Goal: Transaction & Acquisition: Purchase product/service

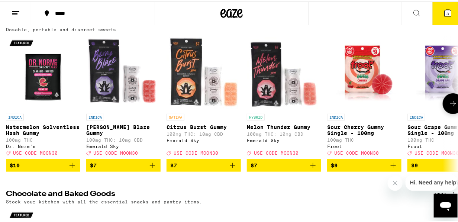
click at [445, 100] on button at bounding box center [453, 102] width 21 height 21
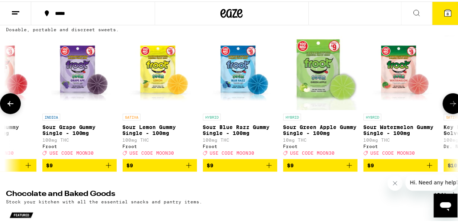
click at [445, 100] on button at bounding box center [453, 102] width 21 height 21
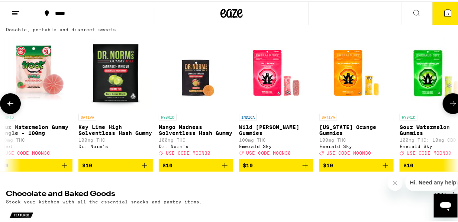
click at [445, 100] on button at bounding box center [453, 102] width 21 height 21
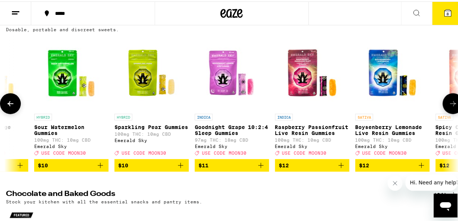
click at [445, 100] on button at bounding box center [453, 102] width 21 height 21
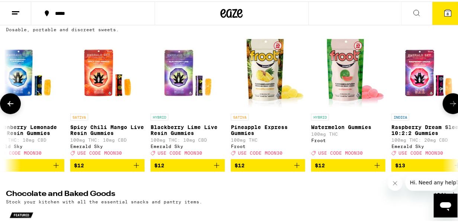
click at [445, 100] on button at bounding box center [453, 102] width 21 height 21
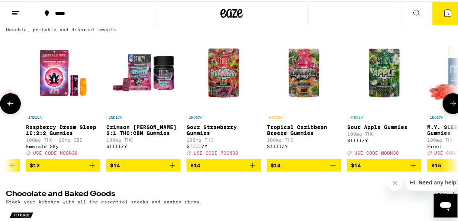
click at [445, 100] on button at bounding box center [453, 102] width 21 height 21
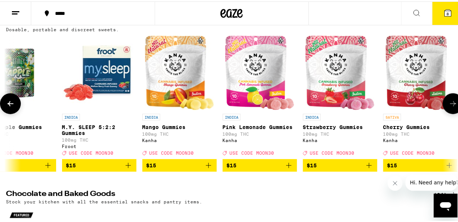
click at [445, 100] on button at bounding box center [453, 102] width 21 height 21
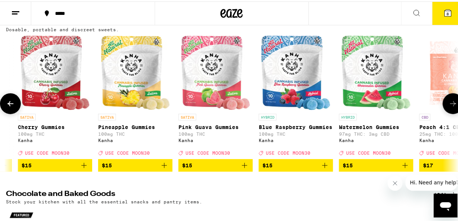
click at [445, 100] on button at bounding box center [453, 102] width 21 height 21
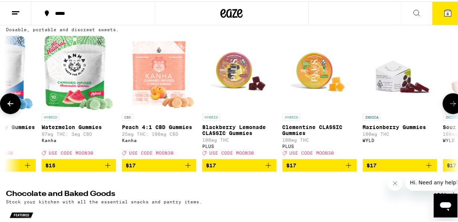
scroll to position [0, 2925]
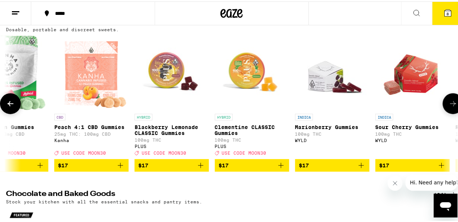
click at [318, 78] on img "Open page for Marionberry Gummies from WYLD" at bounding box center [332, 71] width 74 height 74
click at [451, 105] on icon at bounding box center [454, 102] width 6 height 5
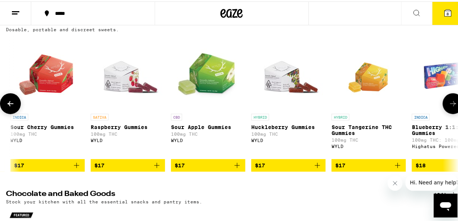
scroll to position [0, 3291]
click at [451, 105] on icon at bounding box center [454, 102] width 6 height 5
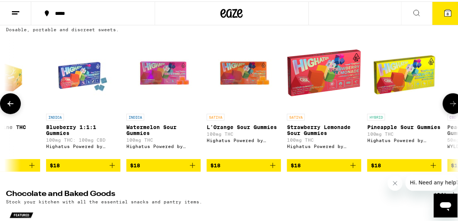
click at [451, 105] on icon at bounding box center [454, 102] width 6 height 5
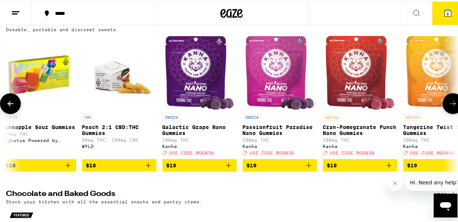
click at [451, 105] on icon at bounding box center [454, 102] width 6 height 5
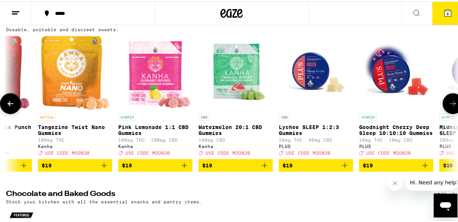
click at [451, 105] on icon at bounding box center [454, 102] width 6 height 5
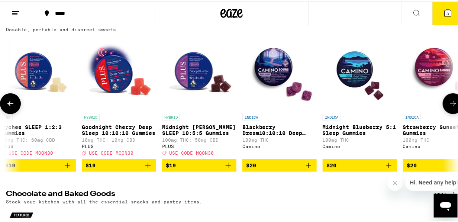
scroll to position [0, 4754]
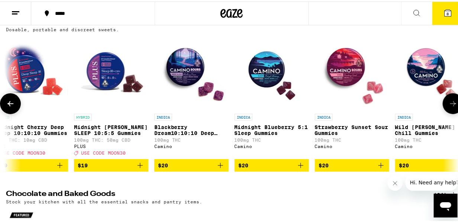
click at [451, 105] on icon at bounding box center [454, 102] width 6 height 5
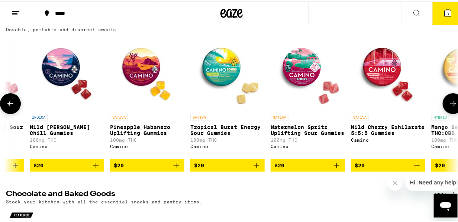
click at [451, 105] on icon at bounding box center [454, 102] width 6 height 5
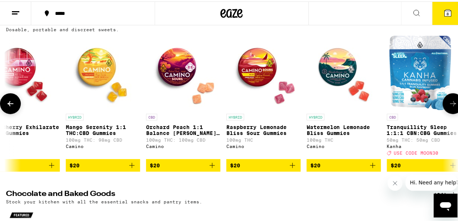
click at [451, 105] on icon at bounding box center [454, 102] width 6 height 5
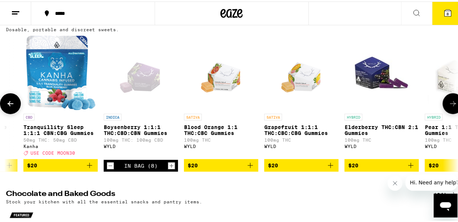
scroll to position [0, 5850]
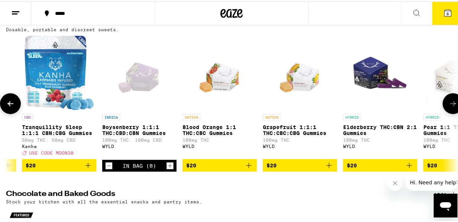
click at [451, 105] on icon at bounding box center [454, 102] width 6 height 5
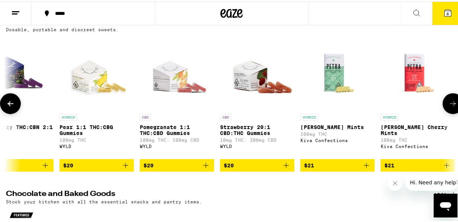
scroll to position [0, 6216]
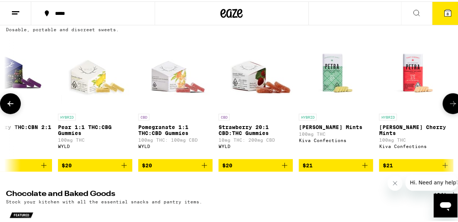
click at [451, 105] on icon at bounding box center [454, 102] width 6 height 5
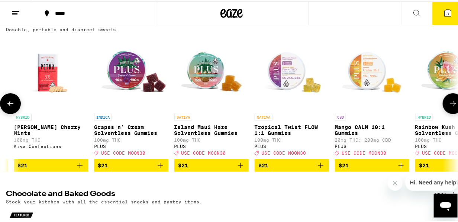
click at [451, 105] on icon at bounding box center [454, 102] width 6 height 5
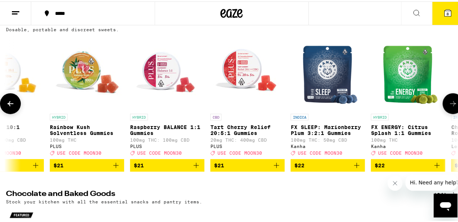
click at [451, 105] on icon at bounding box center [454, 102] width 6 height 5
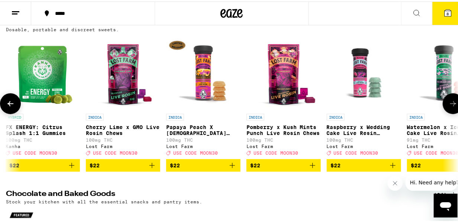
click at [451, 105] on icon at bounding box center [454, 102] width 6 height 5
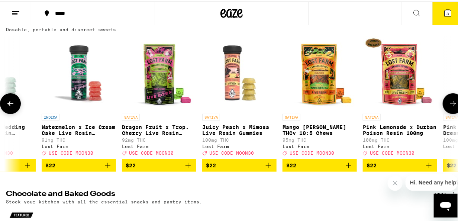
click at [451, 105] on icon at bounding box center [454, 102] width 6 height 5
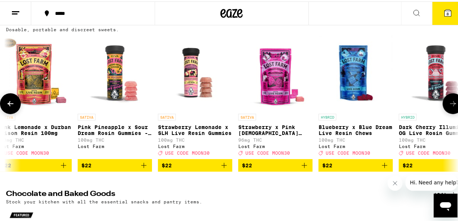
click at [451, 105] on icon at bounding box center [454, 102] width 6 height 5
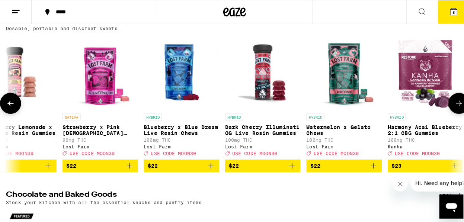
scroll to position [0, 8232]
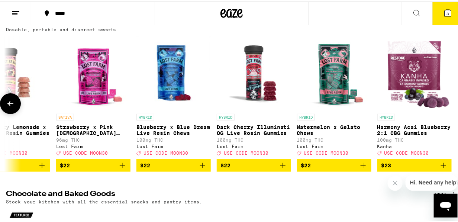
click at [449, 106] on div at bounding box center [453, 102] width 21 height 21
click at [445, 10] on icon at bounding box center [448, 11] width 7 height 7
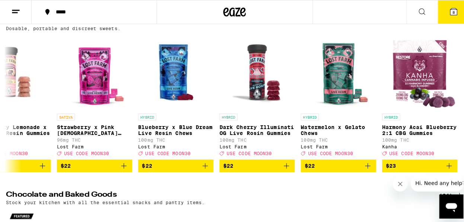
scroll to position [0, 8226]
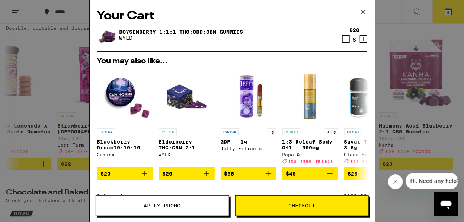
click at [62, 85] on div "Your Cart Boysenberry 1:1:1 THC:CBD:CBN Gummies WYLD $20 8 You may also like...…" at bounding box center [232, 111] width 464 height 222
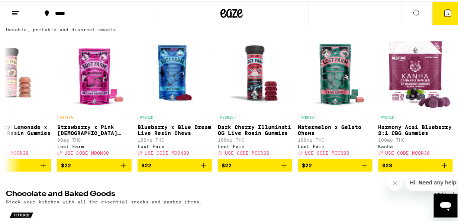
click at [447, 11] on span "8" at bounding box center [448, 12] width 2 height 4
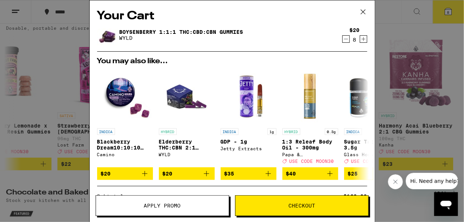
click at [163, 203] on span "Apply Promo" at bounding box center [162, 205] width 37 height 5
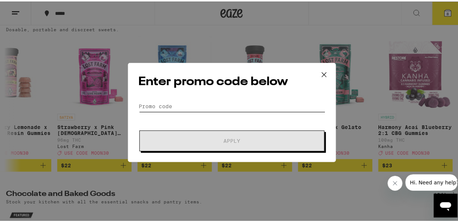
click at [165, 104] on input "Promo Code" at bounding box center [232, 104] width 187 height 11
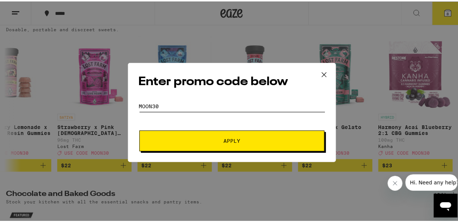
type input "moon30"
click at [233, 142] on span "Apply" at bounding box center [232, 139] width 17 height 5
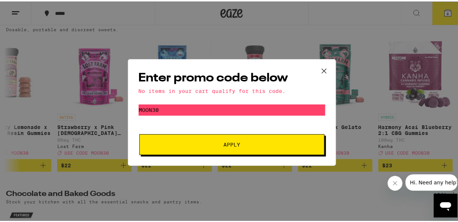
click at [321, 69] on icon at bounding box center [324, 69] width 11 height 11
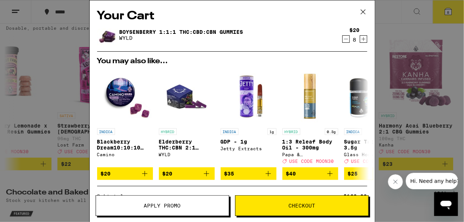
click at [343, 38] on icon "Decrement" at bounding box center [346, 39] width 7 height 9
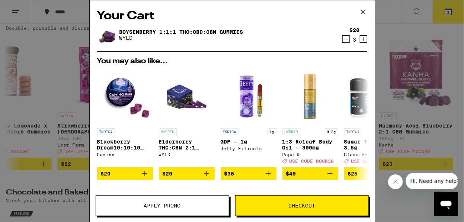
click at [343, 38] on icon "Decrement" at bounding box center [346, 39] width 7 height 9
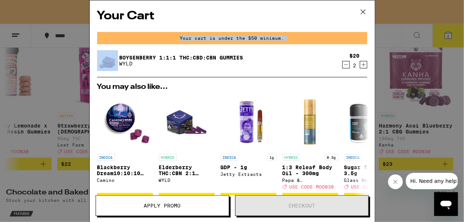
click at [339, 38] on div "Your cart is under the $50 minimum." at bounding box center [232, 38] width 270 height 12
click at [343, 65] on icon "Decrement" at bounding box center [346, 64] width 7 height 9
